Goal: Task Accomplishment & Management: Use online tool/utility

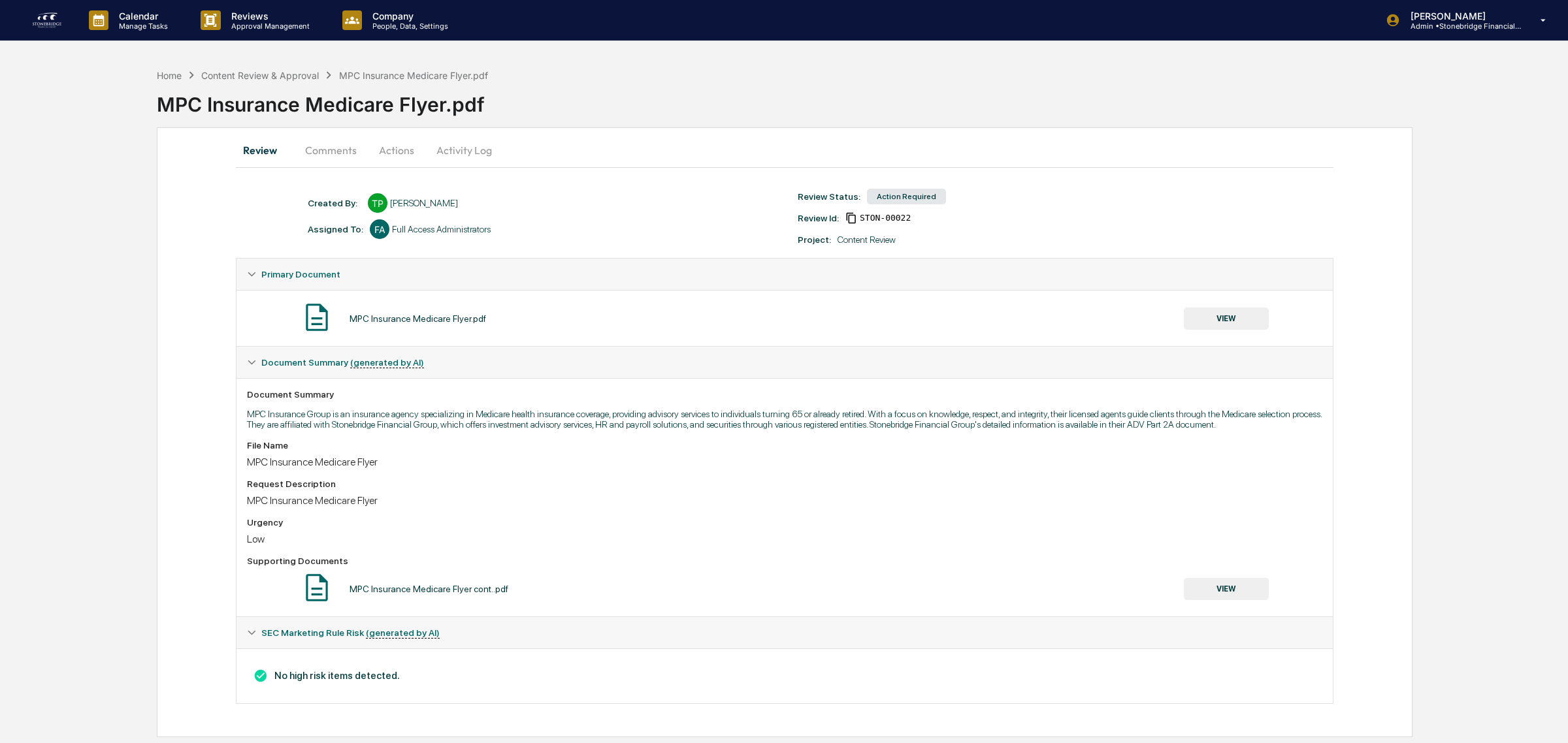
click at [1211, 325] on button "VIEW" at bounding box center [1226, 319] width 85 height 23
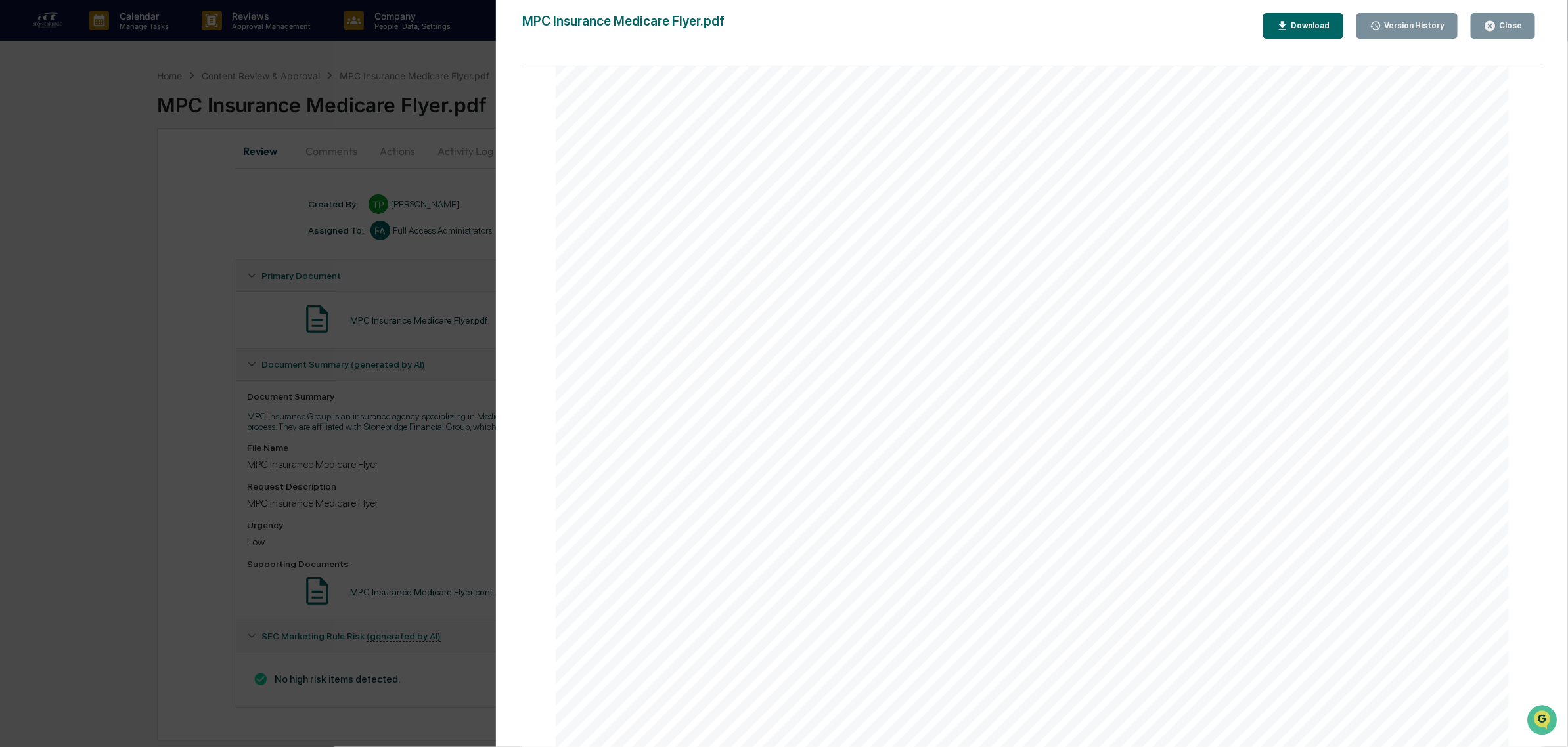
scroll to position [336, 0]
click at [1513, 31] on div "Close" at bounding box center [1503, 26] width 38 height 12
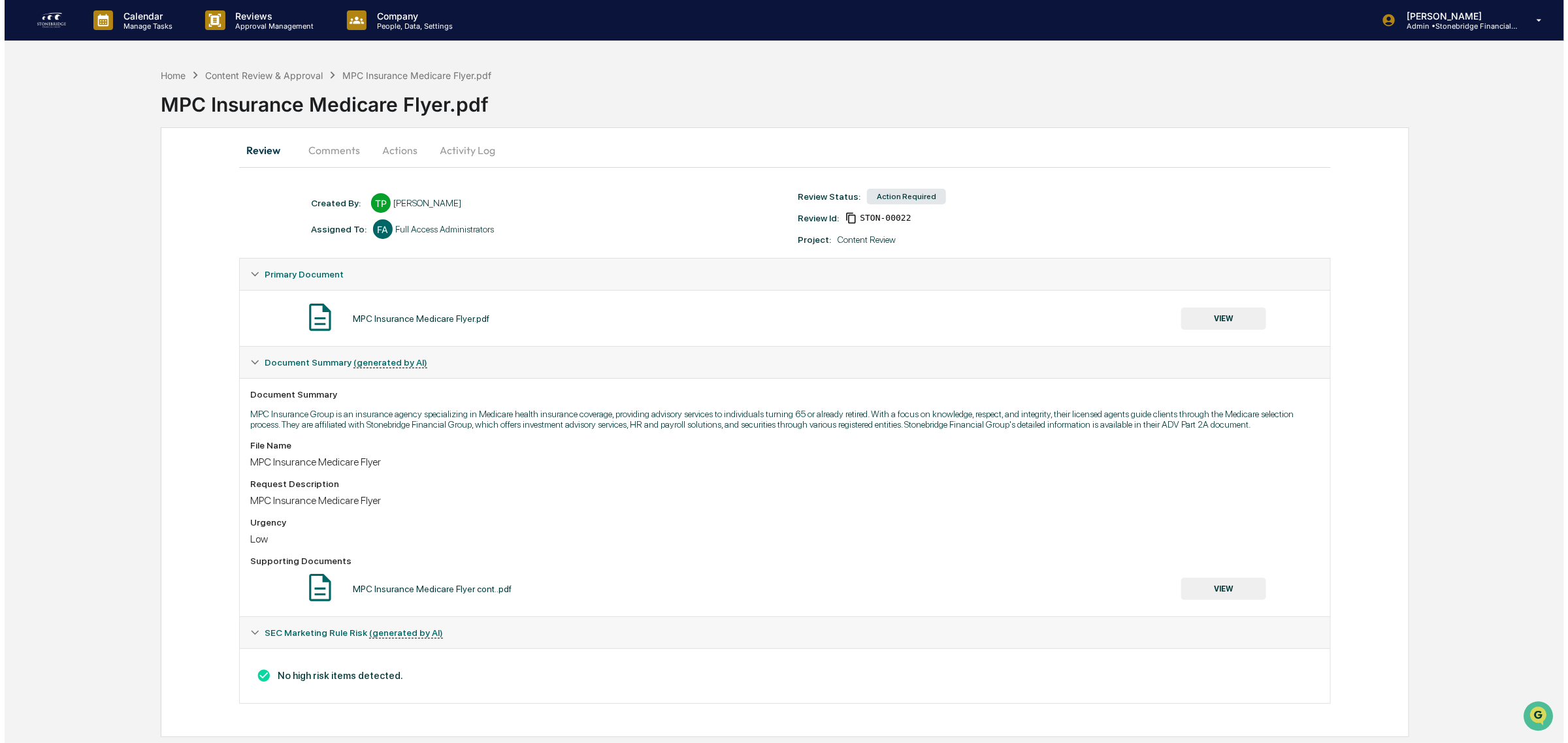
scroll to position [0, 0]
click at [355, 152] on button "Comments" at bounding box center [330, 150] width 73 height 31
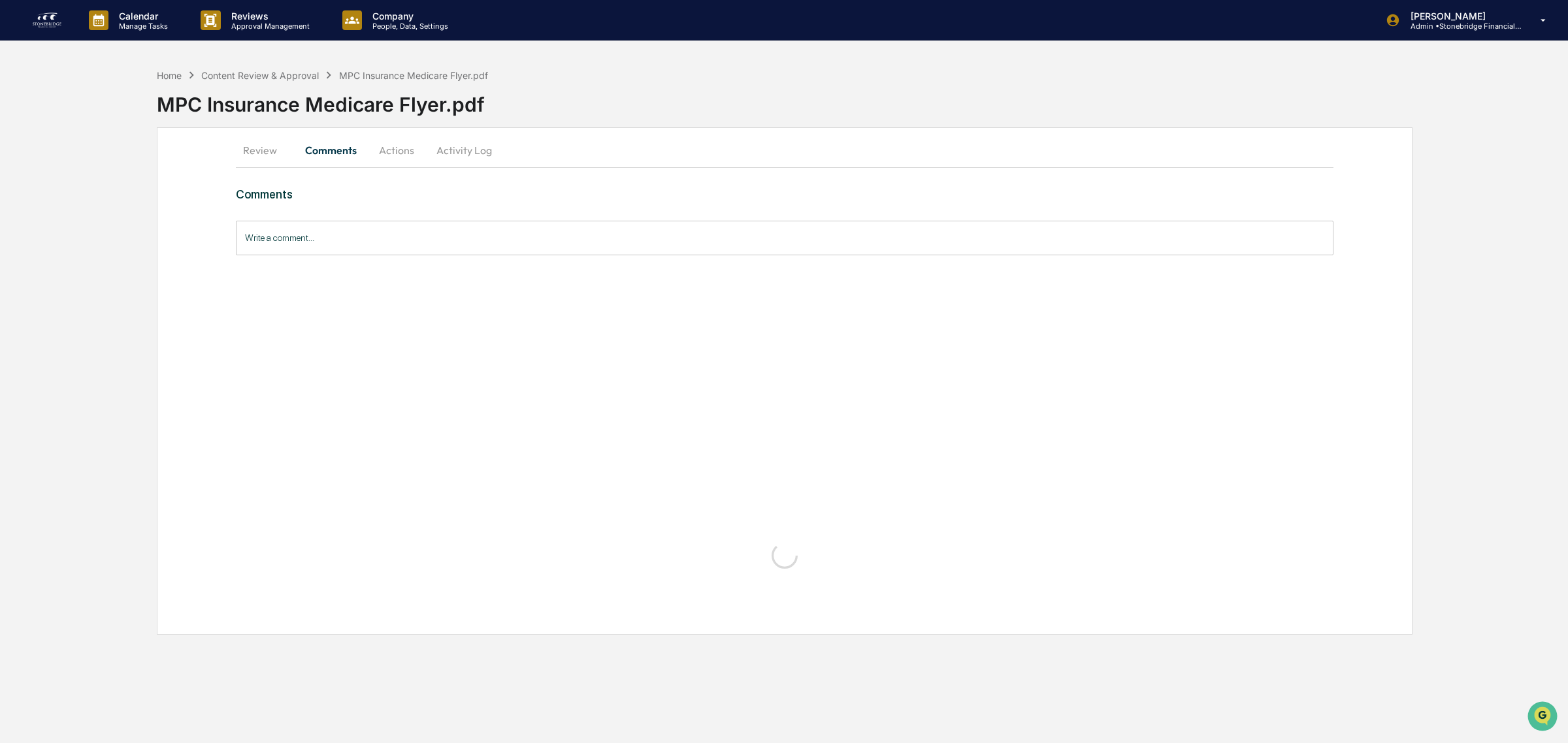
click at [390, 147] on button "Actions" at bounding box center [396, 150] width 59 height 31
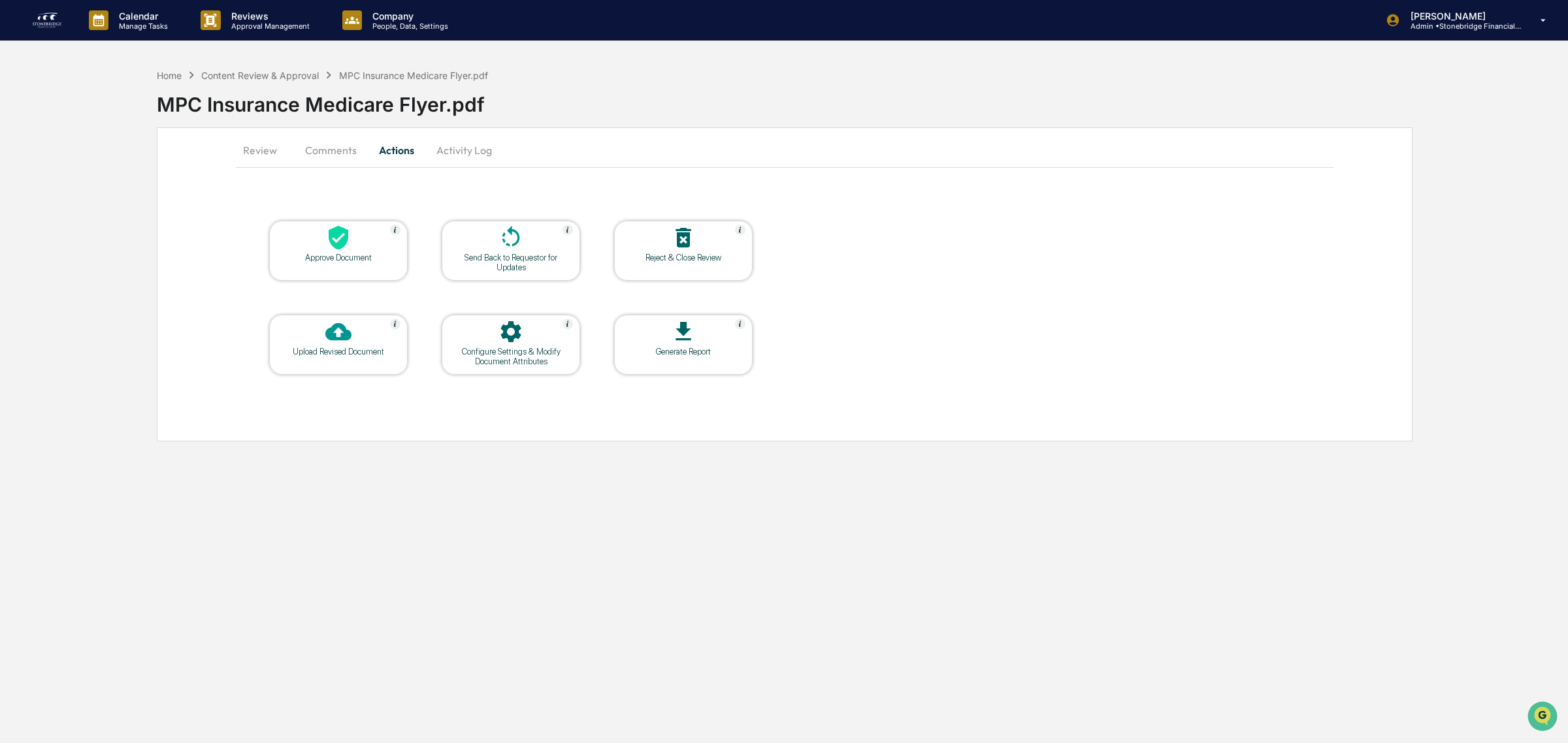
click at [389, 259] on div "Approve Document" at bounding box center [338, 257] width 118 height 10
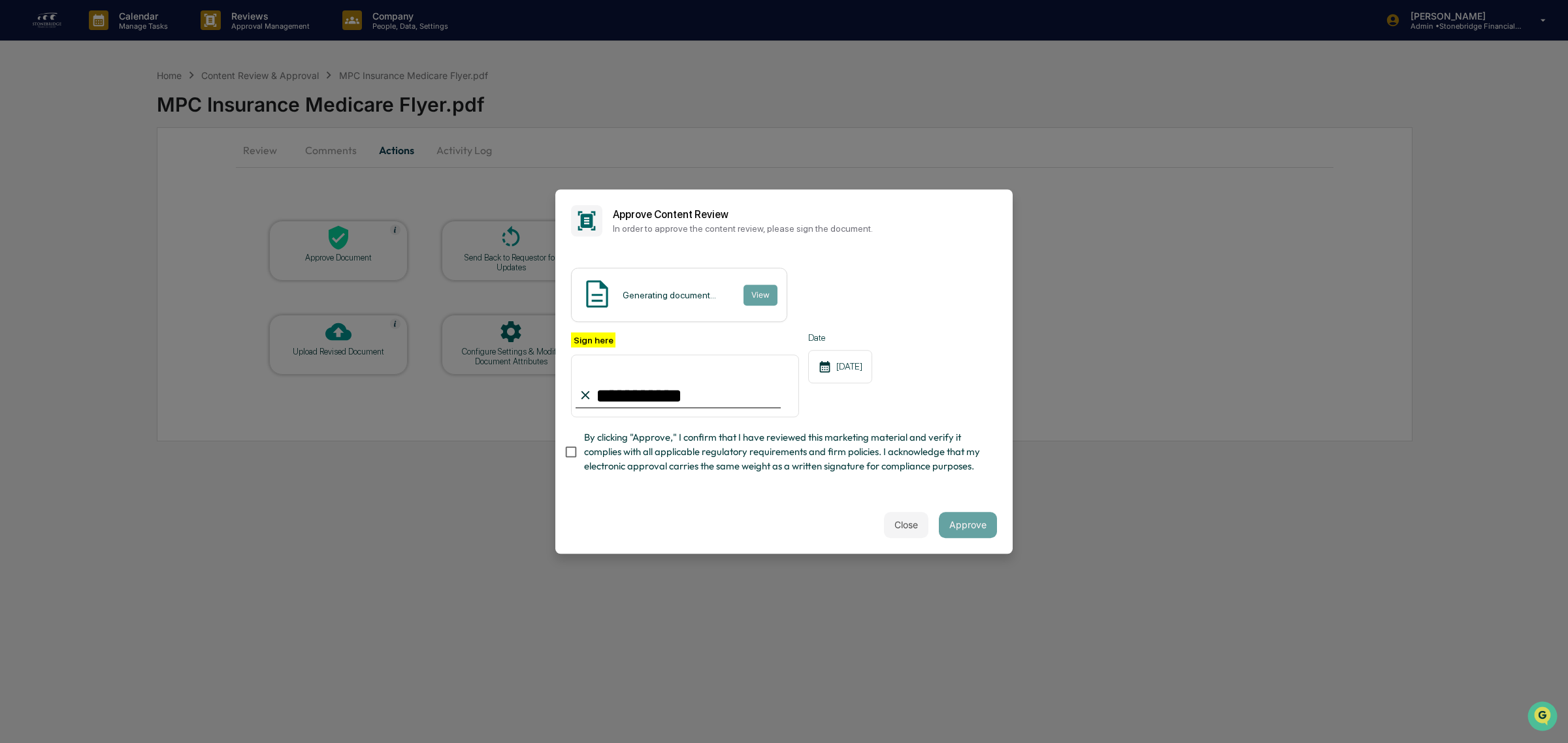
type input "**********"
click at [808, 441] on span "By clicking "Approve," I confirm that I have reviewed this marketing material a…" at bounding box center [785, 452] width 402 height 43
click at [755, 286] on button "View" at bounding box center [759, 295] width 34 height 21
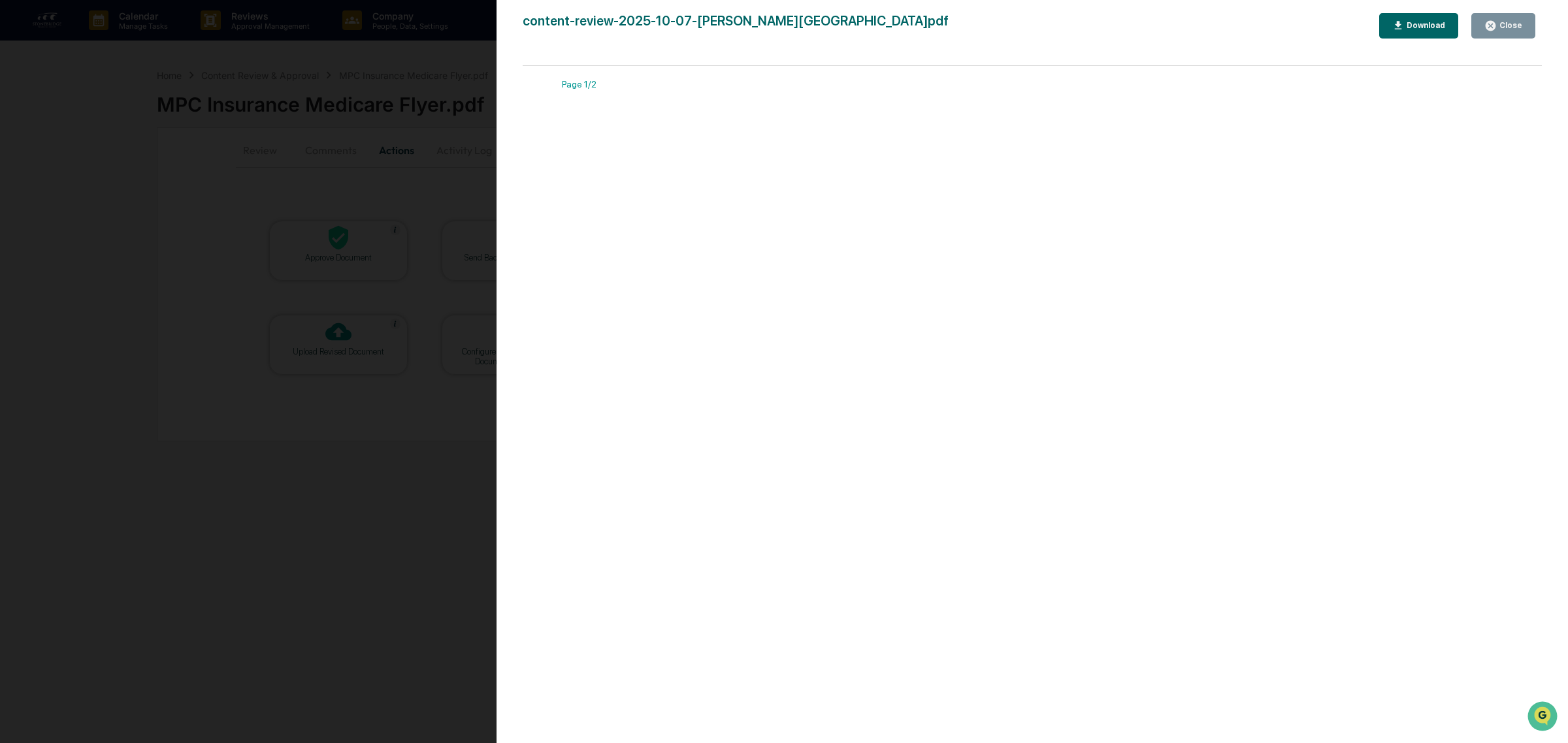
click at [1505, 22] on div "Close" at bounding box center [1509, 25] width 25 height 10
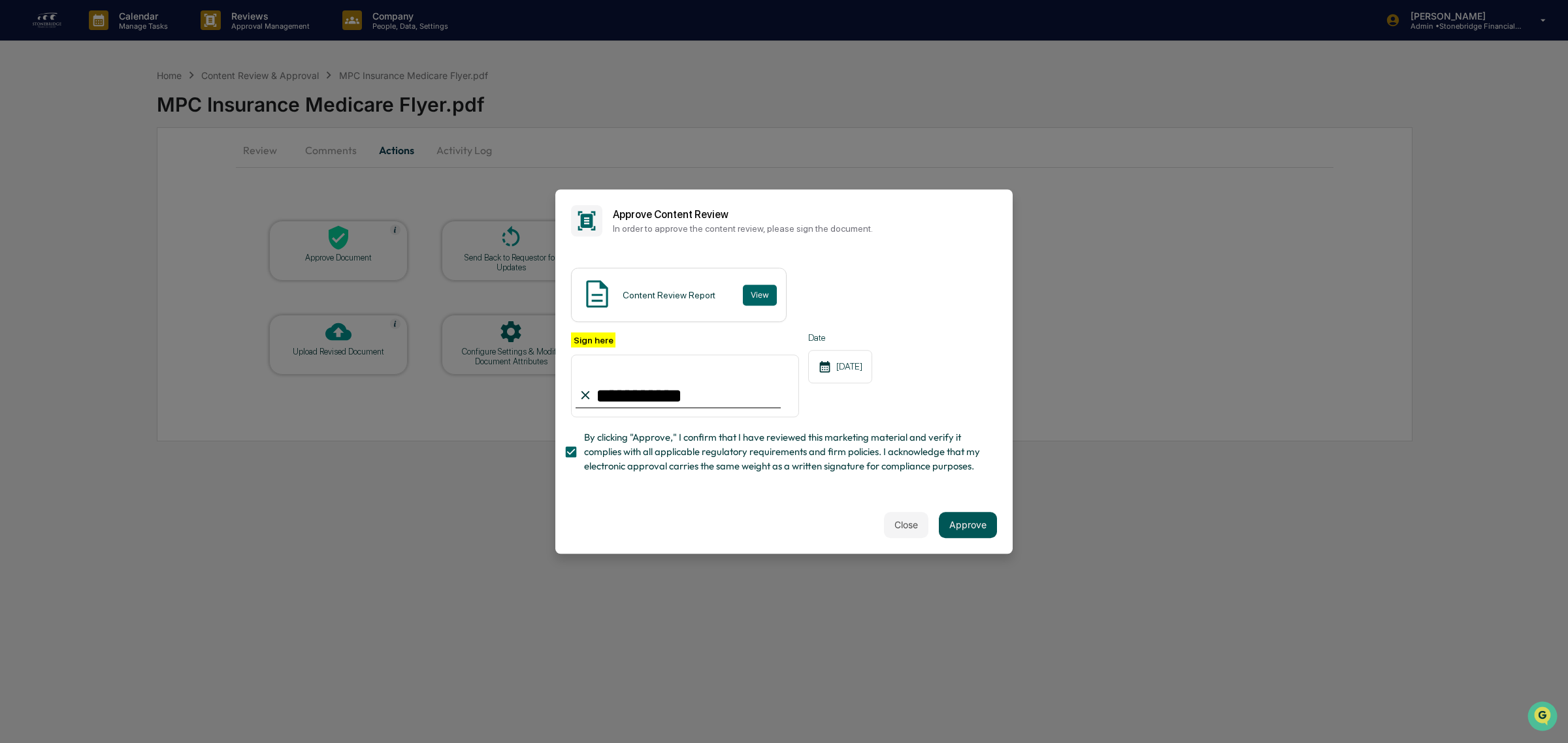
click at [951, 531] on button "Approve" at bounding box center [967, 525] width 58 height 26
